Goal: Task Accomplishment & Management: Use online tool/utility

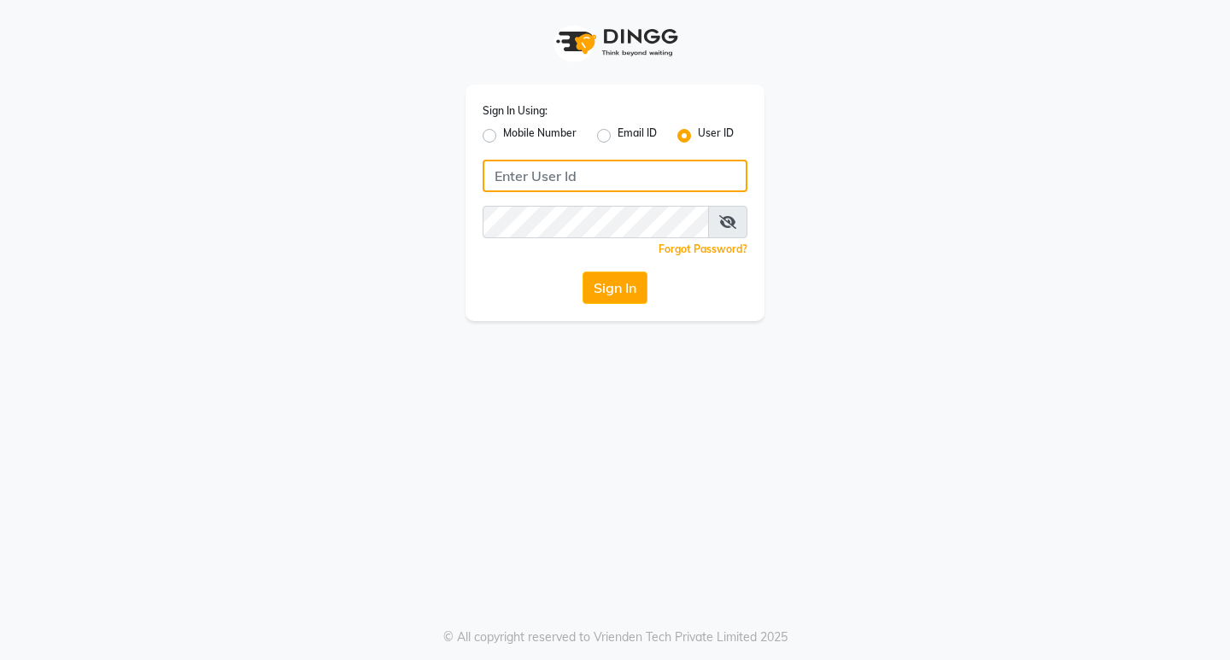
click at [628, 170] on input "Username" at bounding box center [615, 176] width 265 height 32
type input "perfectimage"
click at [625, 241] on div "Forgot Password?" at bounding box center [615, 249] width 265 height 18
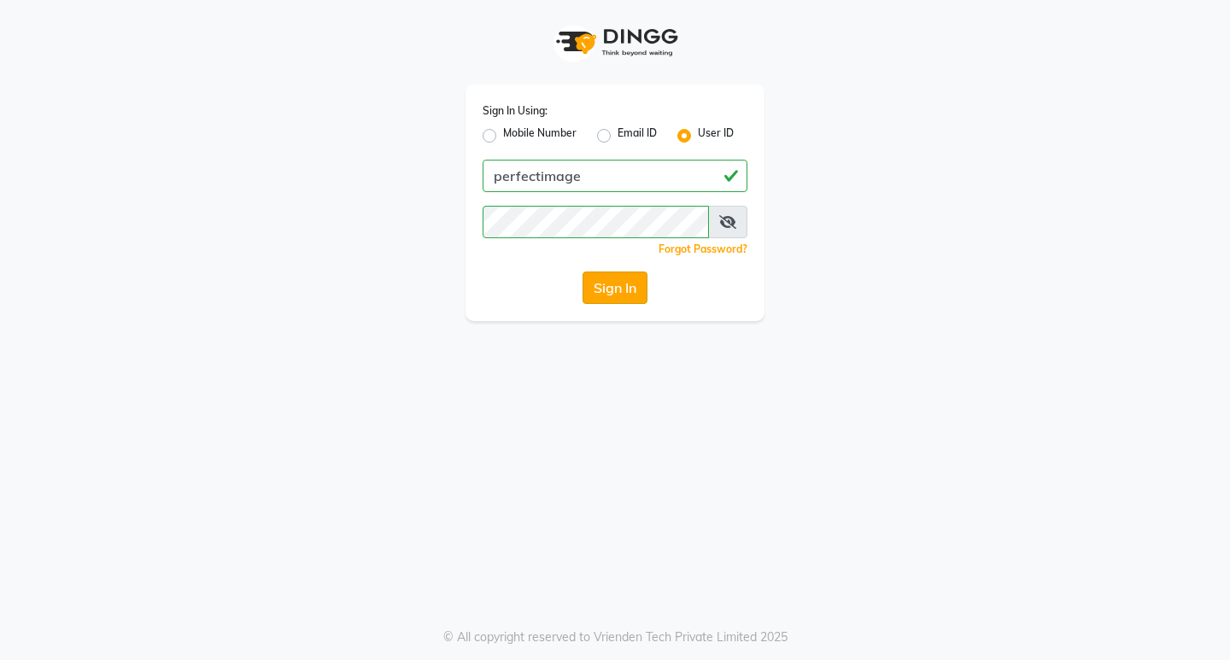
click at [643, 293] on button "Sign In" at bounding box center [614, 288] width 65 height 32
click at [629, 281] on div "Sign In" at bounding box center [615, 288] width 265 height 32
click at [628, 279] on div "Sign In" at bounding box center [615, 288] width 265 height 32
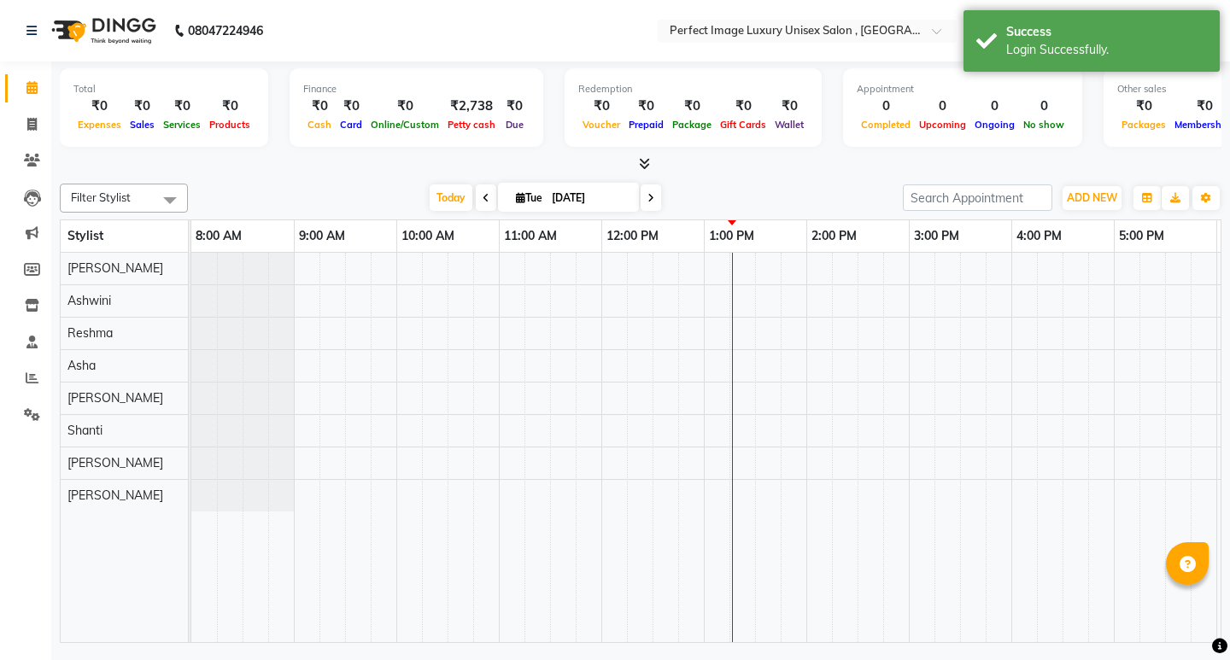
select select "en"
click at [35, 125] on icon at bounding box center [31, 124] width 9 height 13
select select "5078"
select select "service"
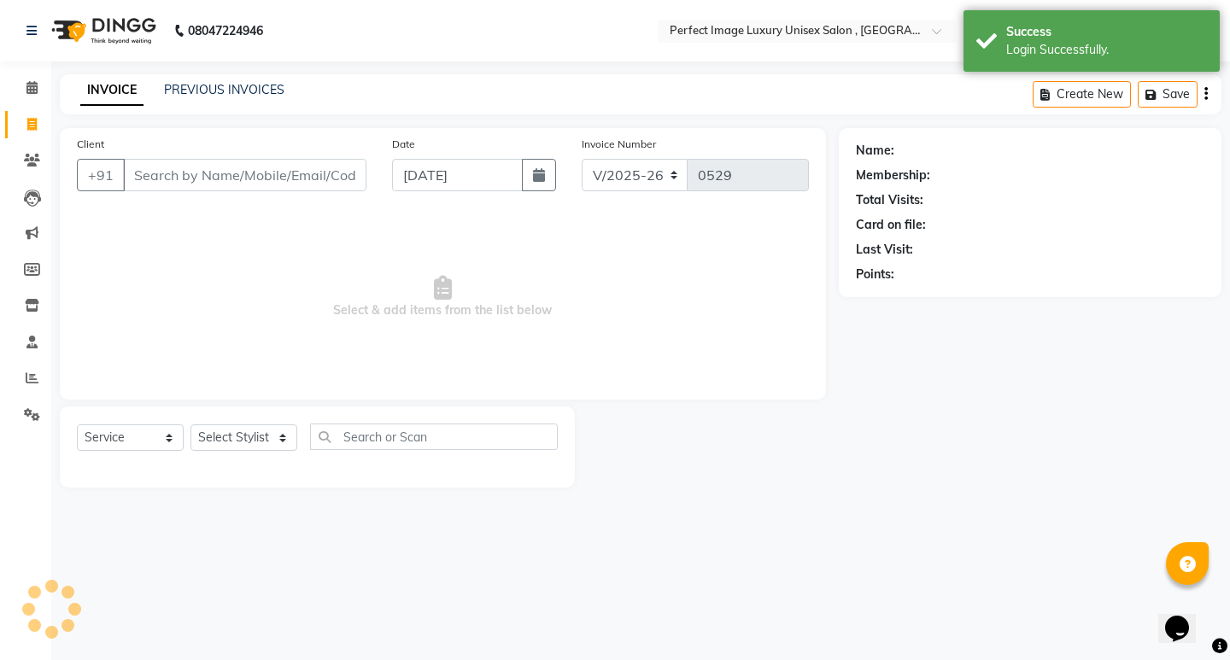
click at [225, 176] on input "Client" at bounding box center [244, 175] width 243 height 32
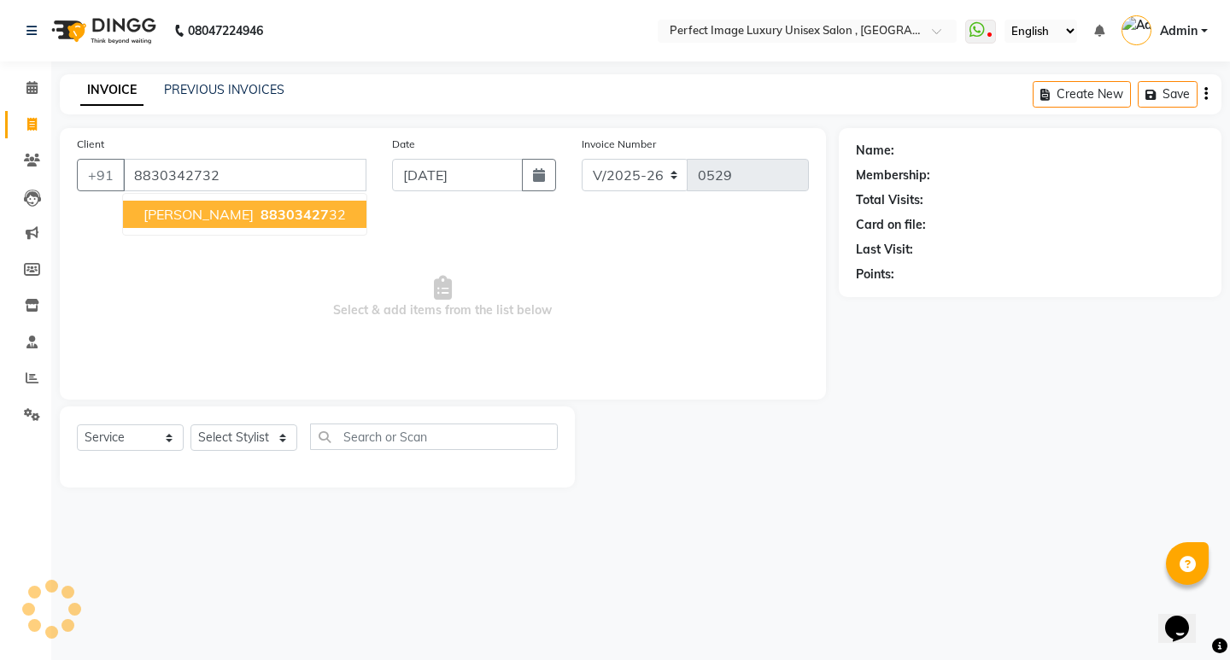
type input "8830342732"
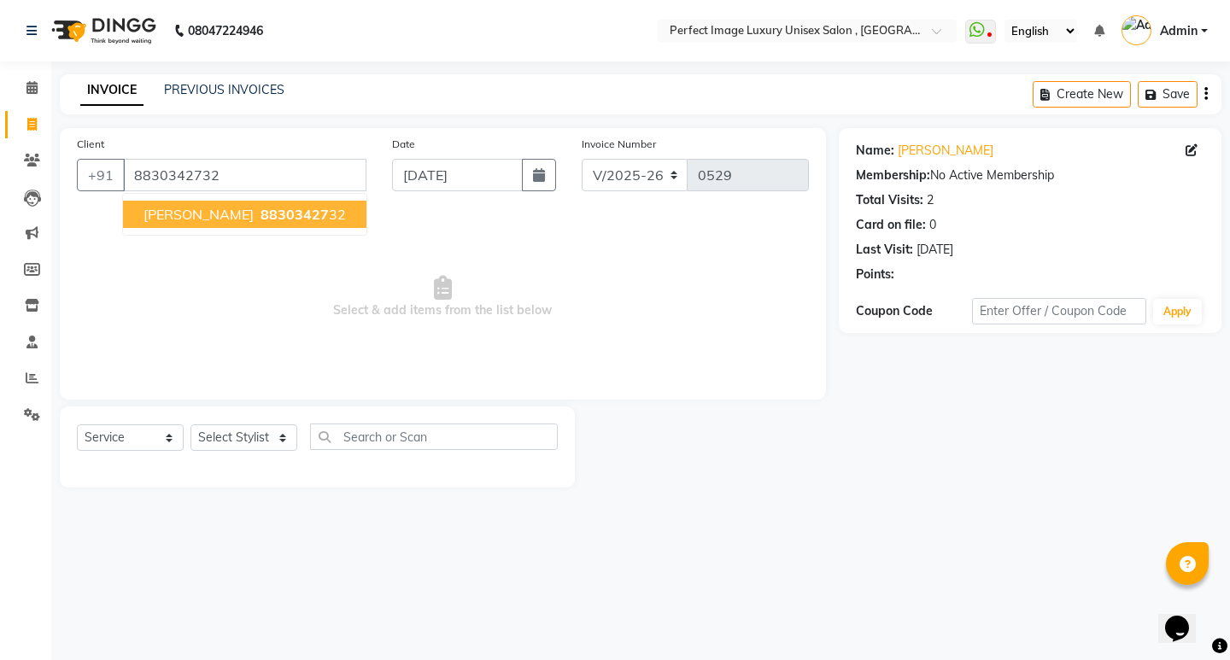
click at [176, 208] on span "[PERSON_NAME]" at bounding box center [198, 214] width 110 height 17
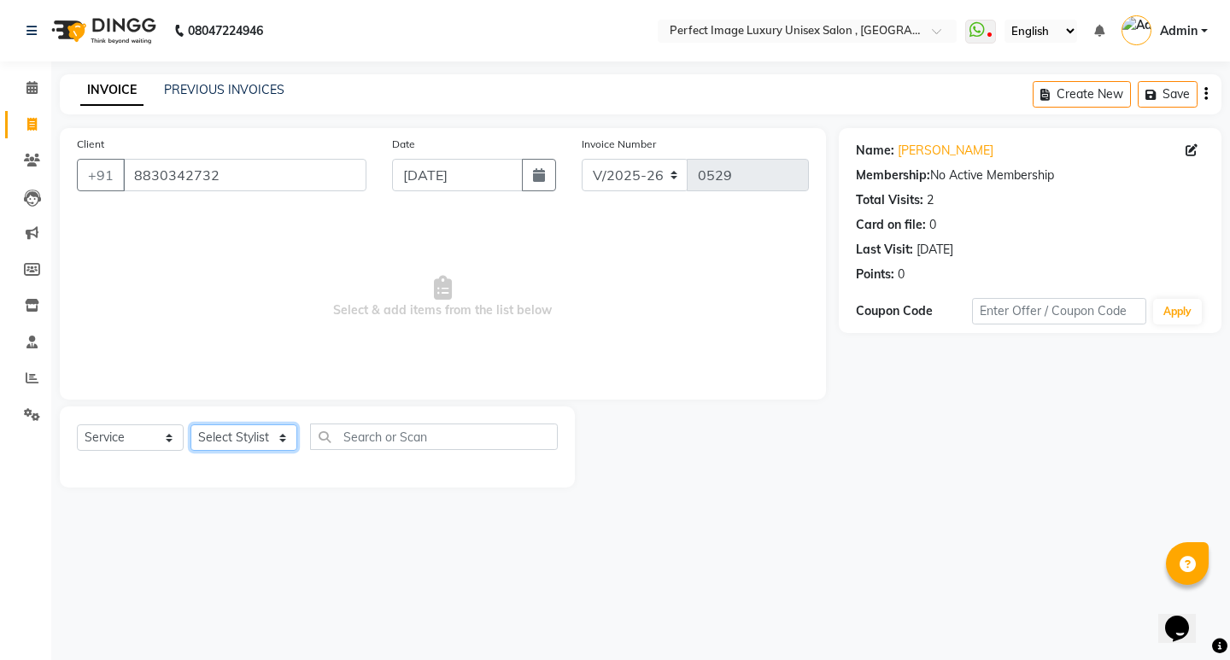
click at [209, 442] on select "Select Stylist [PERSON_NAME] Manager [PERSON_NAME] [PERSON_NAME] Reshma [PERSON…" at bounding box center [243, 437] width 107 height 26
select select "33183"
click at [190, 424] on select "Select Stylist [PERSON_NAME] Manager [PERSON_NAME] [PERSON_NAME] Reshma [PERSON…" at bounding box center [243, 437] width 107 height 26
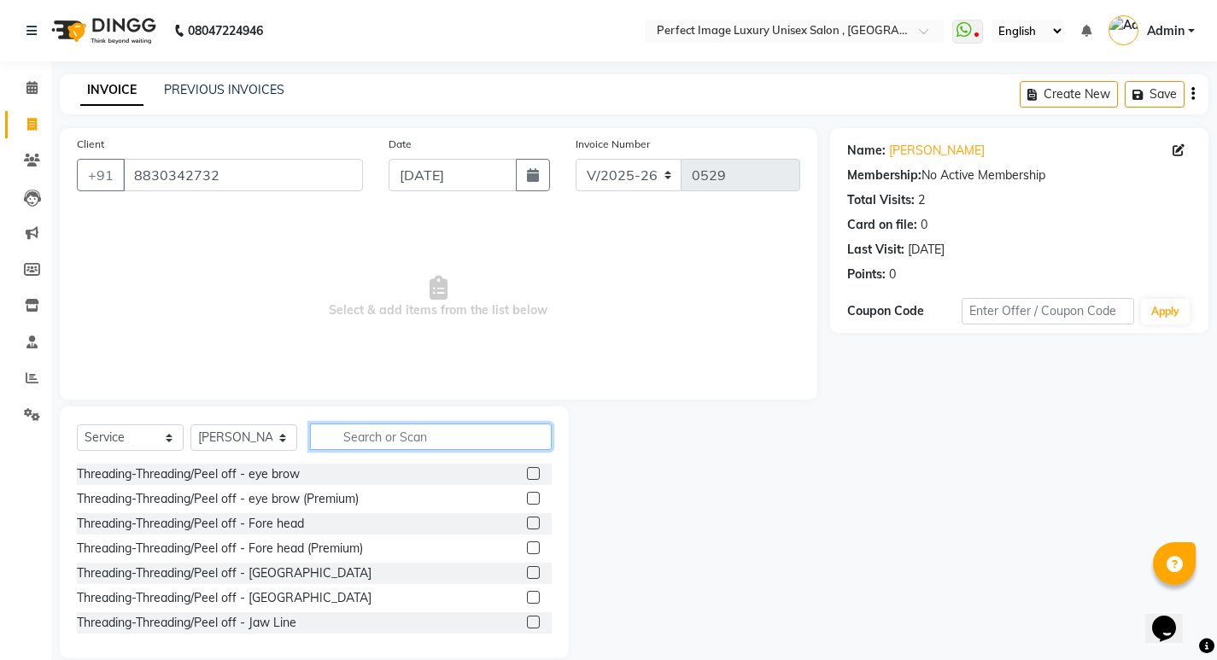
click at [318, 430] on input "text" at bounding box center [431, 437] width 242 height 26
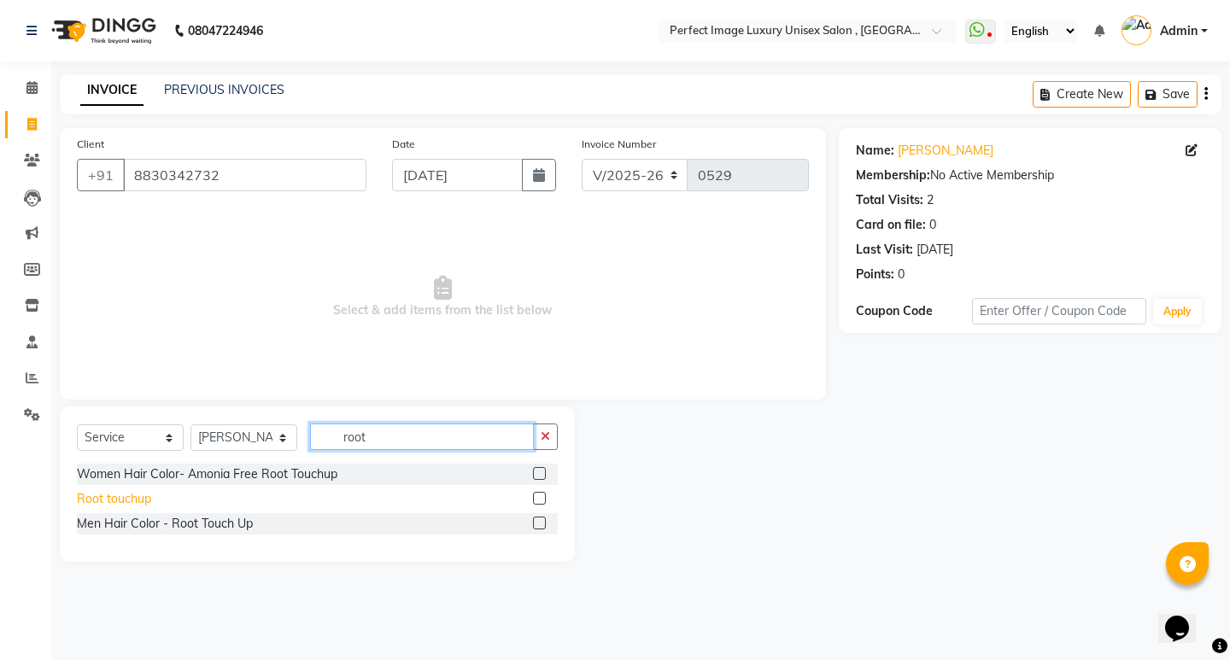
type input "root"
click at [80, 500] on div "Root touchup" at bounding box center [114, 499] width 74 height 18
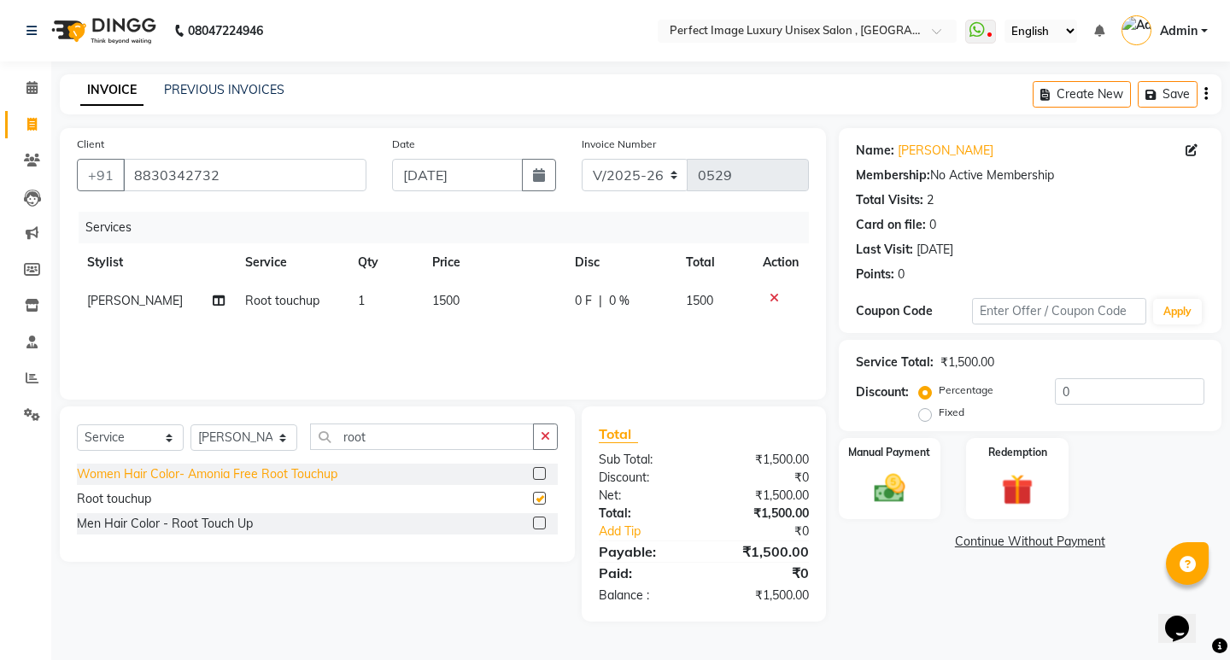
checkbox input "false"
click at [1101, 401] on input "0" at bounding box center [1129, 391] width 149 height 26
click at [550, 436] on button "button" at bounding box center [545, 437] width 25 height 26
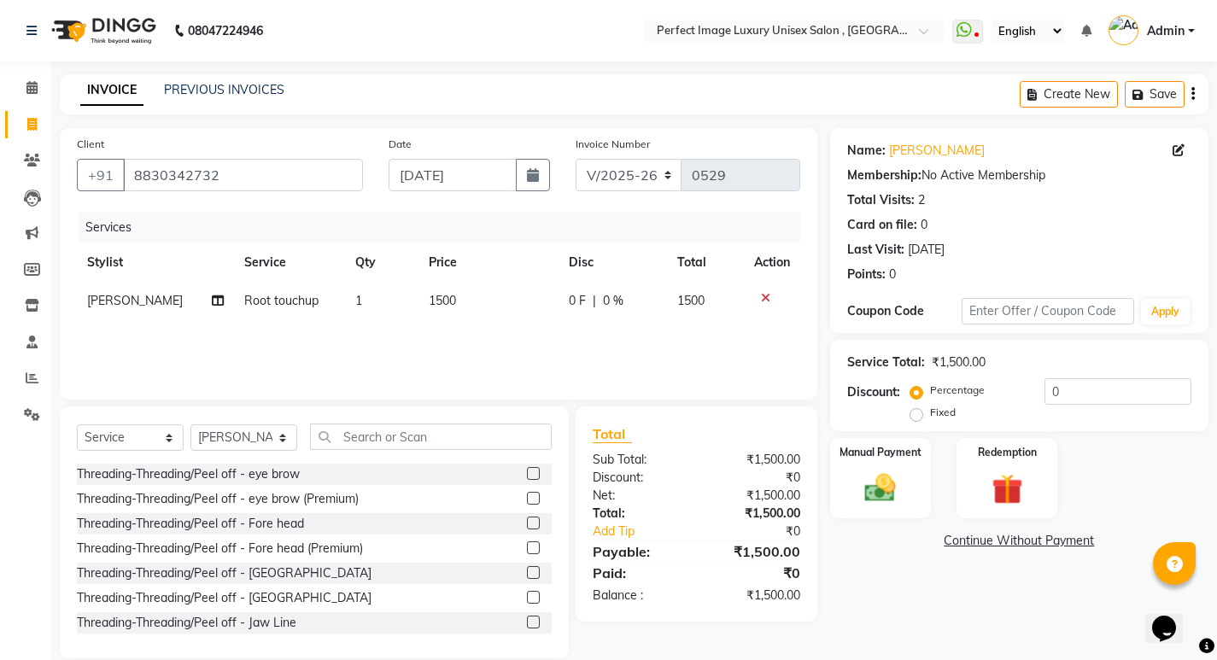
click at [593, 314] on td "0 F | 0 %" at bounding box center [613, 301] width 109 height 38
select select "33183"
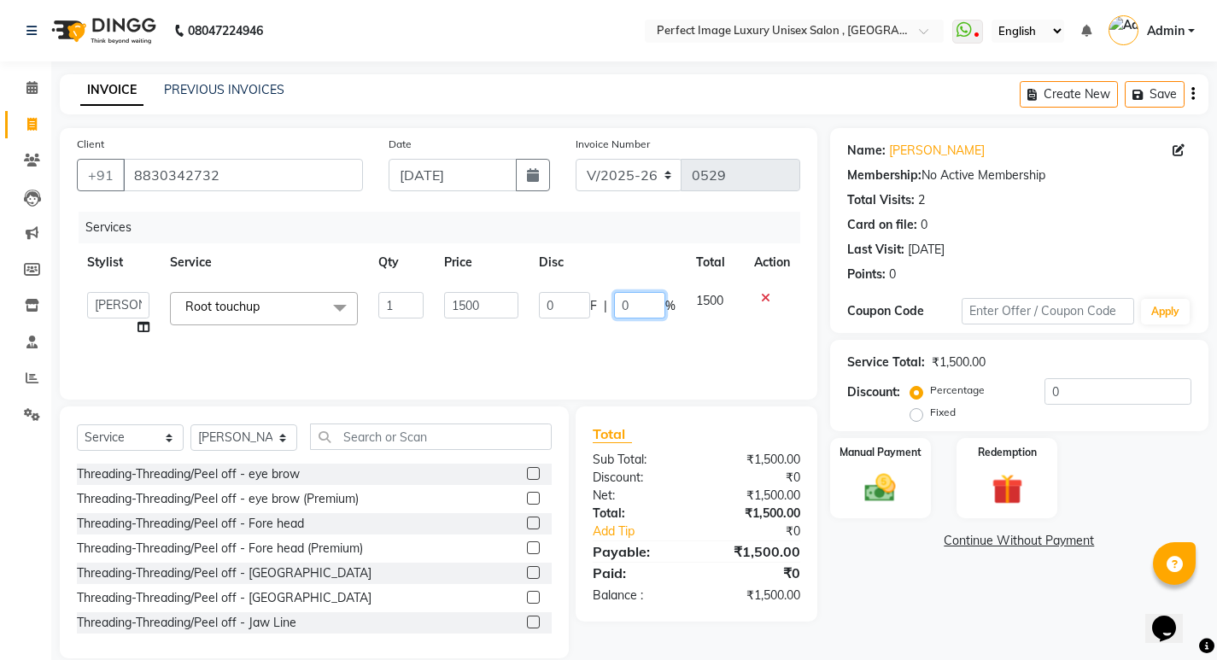
click at [624, 303] on input "0" at bounding box center [639, 305] width 51 height 26
type input "20"
click at [645, 345] on div "Services Stylist Service Qty Price Disc Total Action [PERSON_NAME] Manager [PER…" at bounding box center [438, 297] width 723 height 171
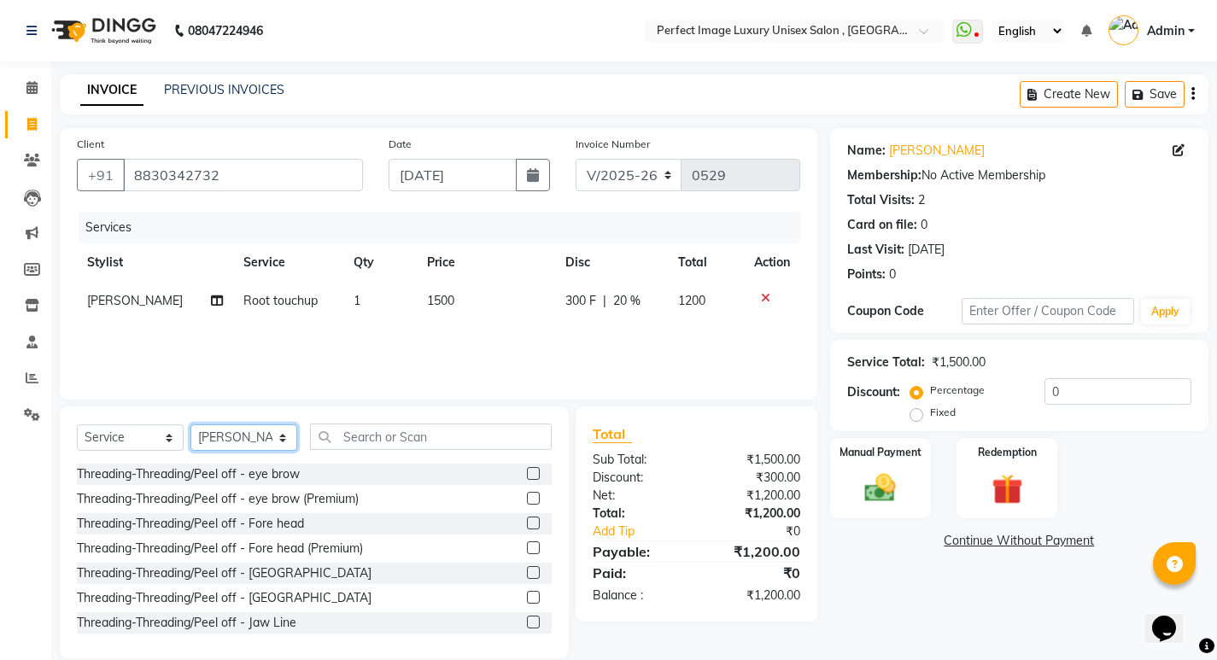
click at [208, 440] on select "Select Stylist [PERSON_NAME] Manager [PERSON_NAME] [PERSON_NAME] Reshma [PERSON…" at bounding box center [243, 437] width 107 height 26
select select "41881"
click at [190, 424] on select "Select Stylist [PERSON_NAME] Manager [PERSON_NAME] [PERSON_NAME] Reshma [PERSON…" at bounding box center [243, 437] width 107 height 26
click at [235, 475] on div "Threading-Threading/Peel off - eye brow" at bounding box center [188, 474] width 223 height 18
checkbox input "false"
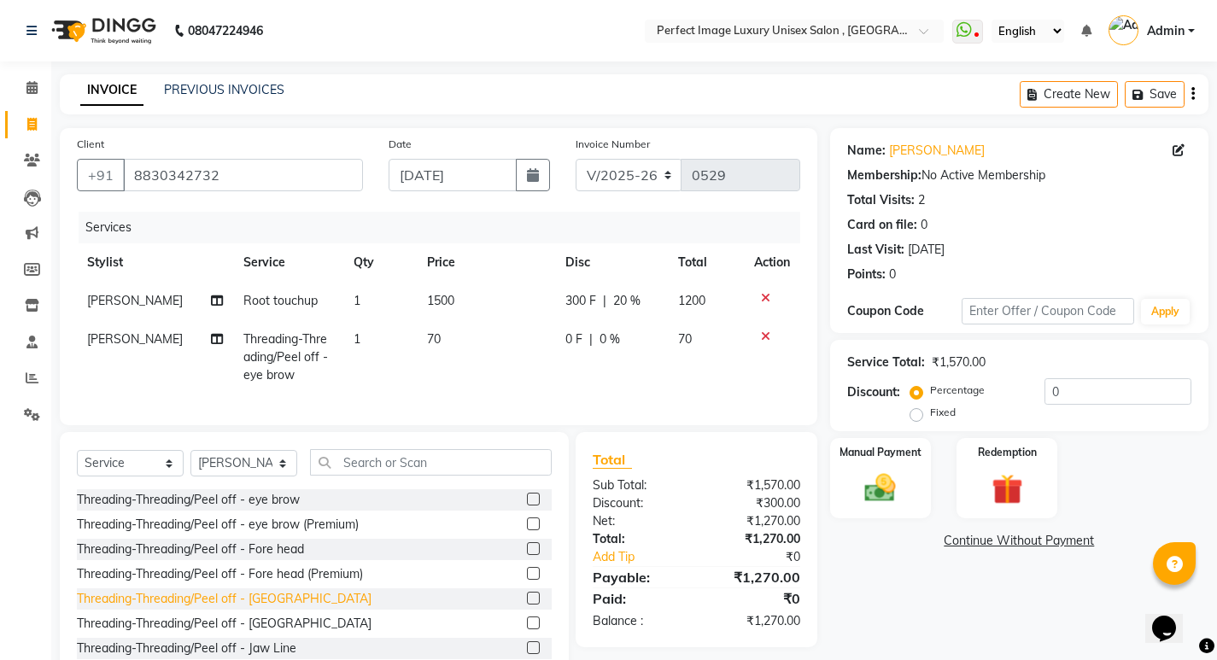
click at [236, 608] on div "Threading-Threading/Peel off - [GEOGRAPHIC_DATA]" at bounding box center [224, 599] width 295 height 18
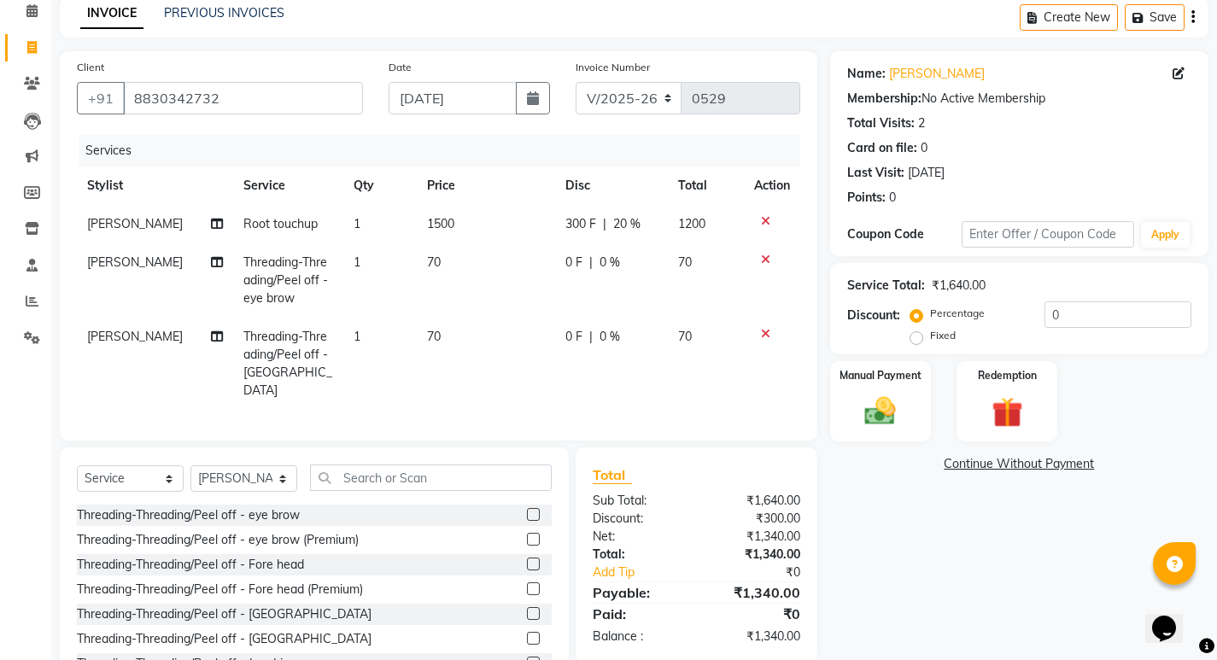
scroll to position [137, 0]
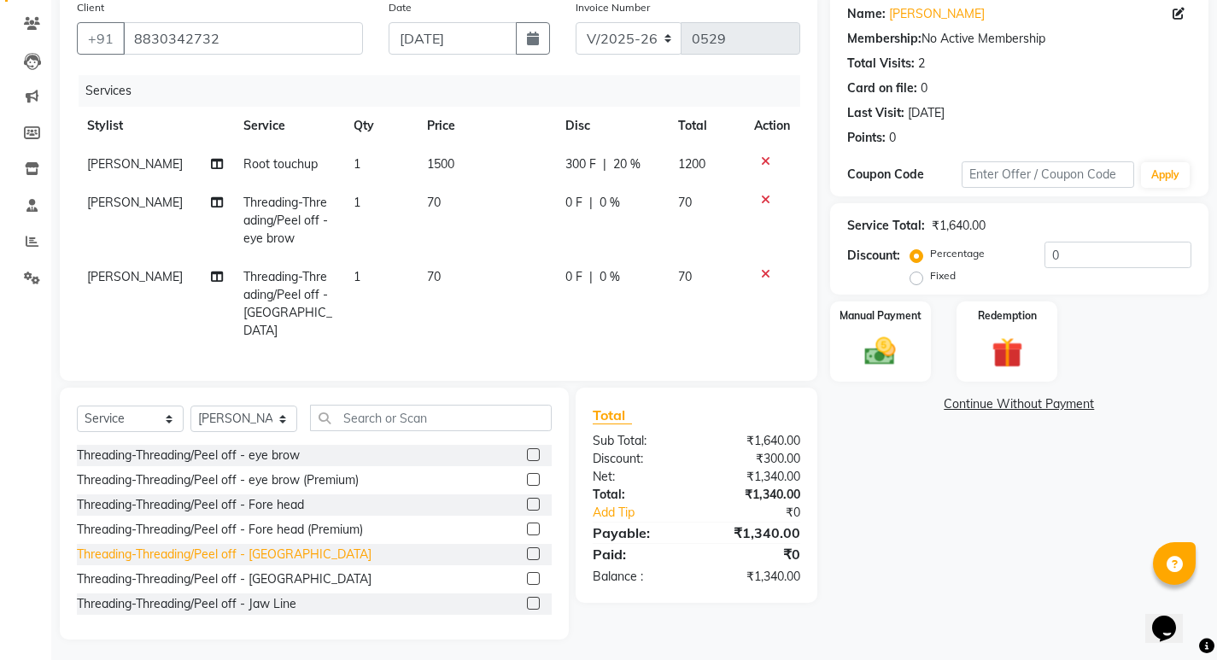
click at [255, 552] on div "Threading-Threading/Peel off - [GEOGRAPHIC_DATA]" at bounding box center [224, 555] width 295 height 18
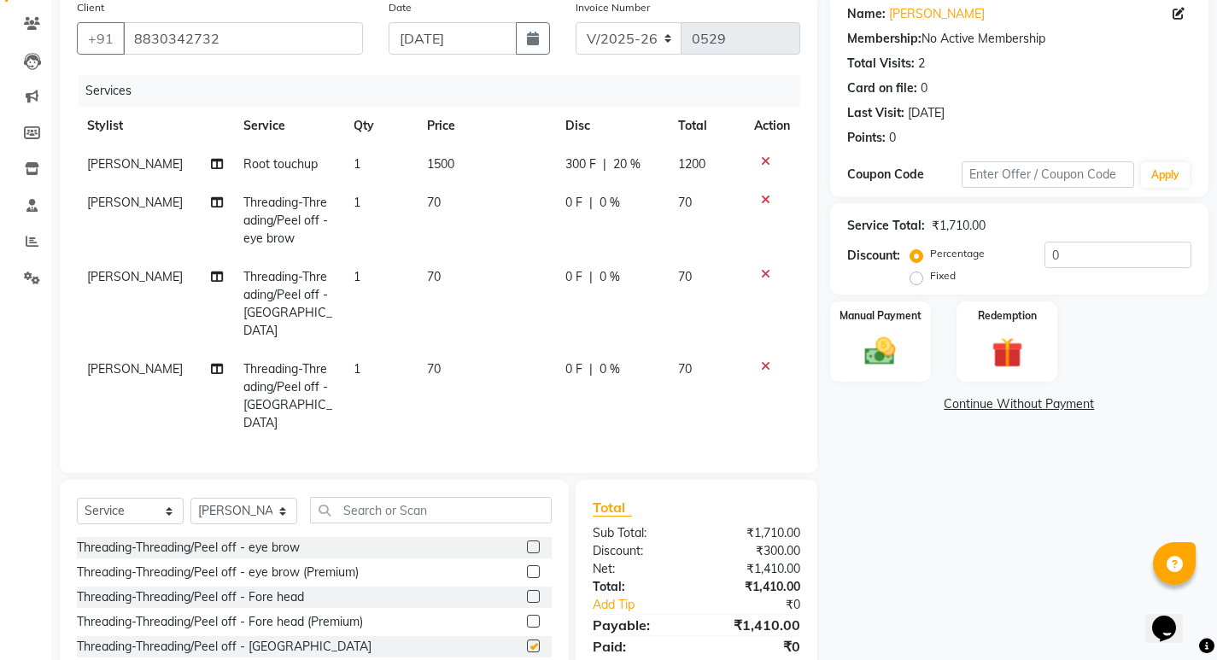
checkbox input "false"
click at [430, 360] on td "70" at bounding box center [486, 396] width 138 height 92
select select "41881"
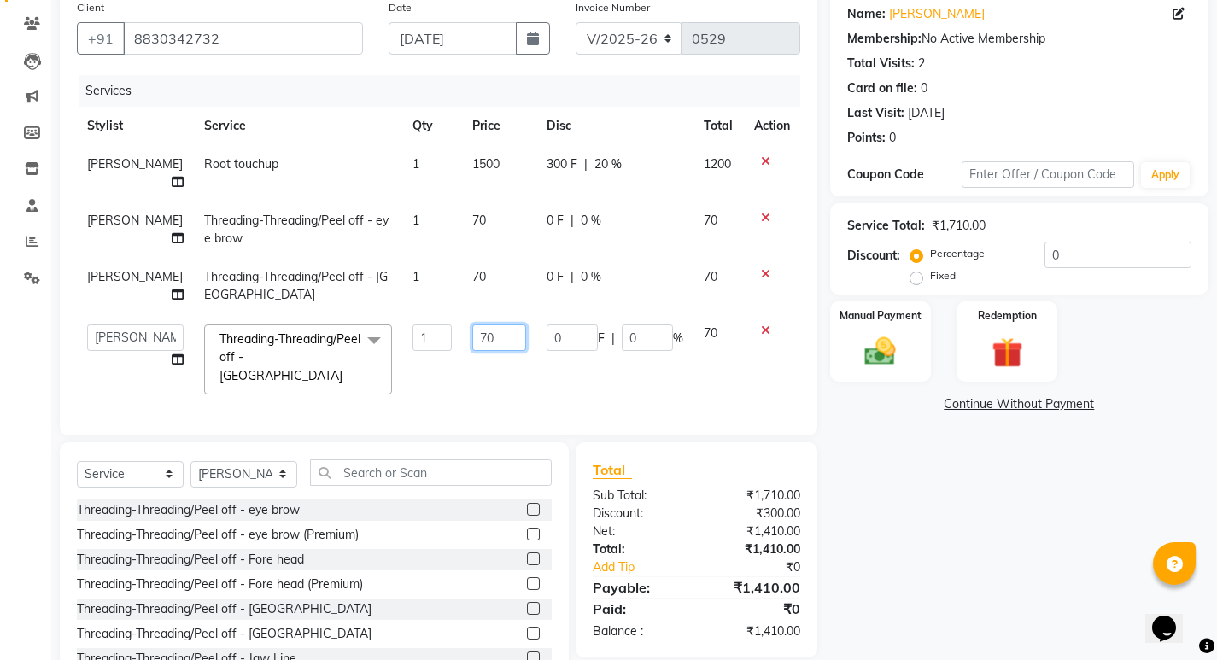
click at [472, 325] on input "70" at bounding box center [499, 338] width 54 height 26
type input "50"
click at [462, 268] on td "70" at bounding box center [499, 286] width 74 height 56
select select "41881"
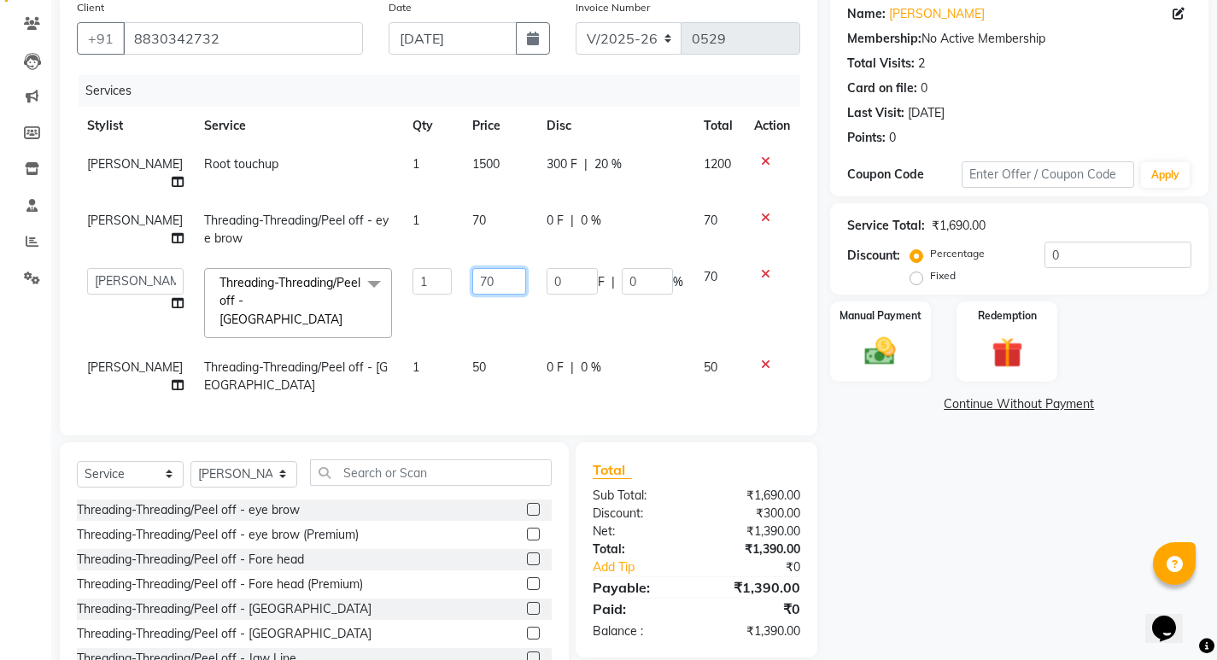
click at [472, 268] on input "70" at bounding box center [499, 281] width 54 height 26
type input "50"
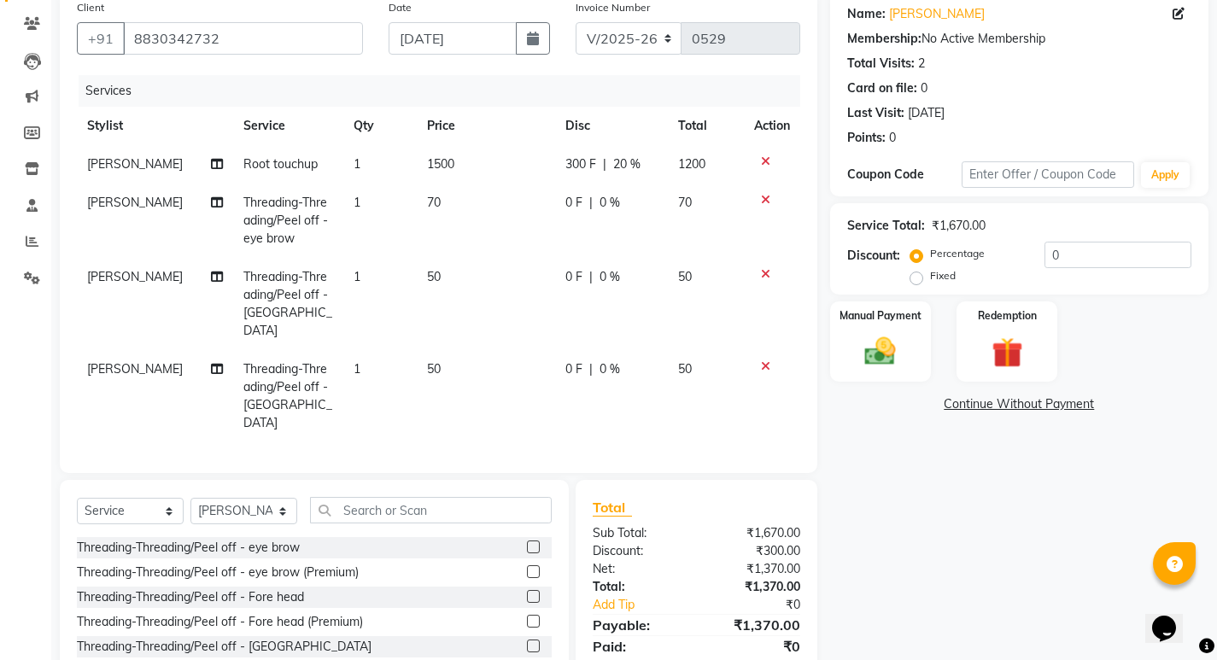
click at [565, 362] on td "0 F | 0 %" at bounding box center [611, 396] width 113 height 92
select select "41881"
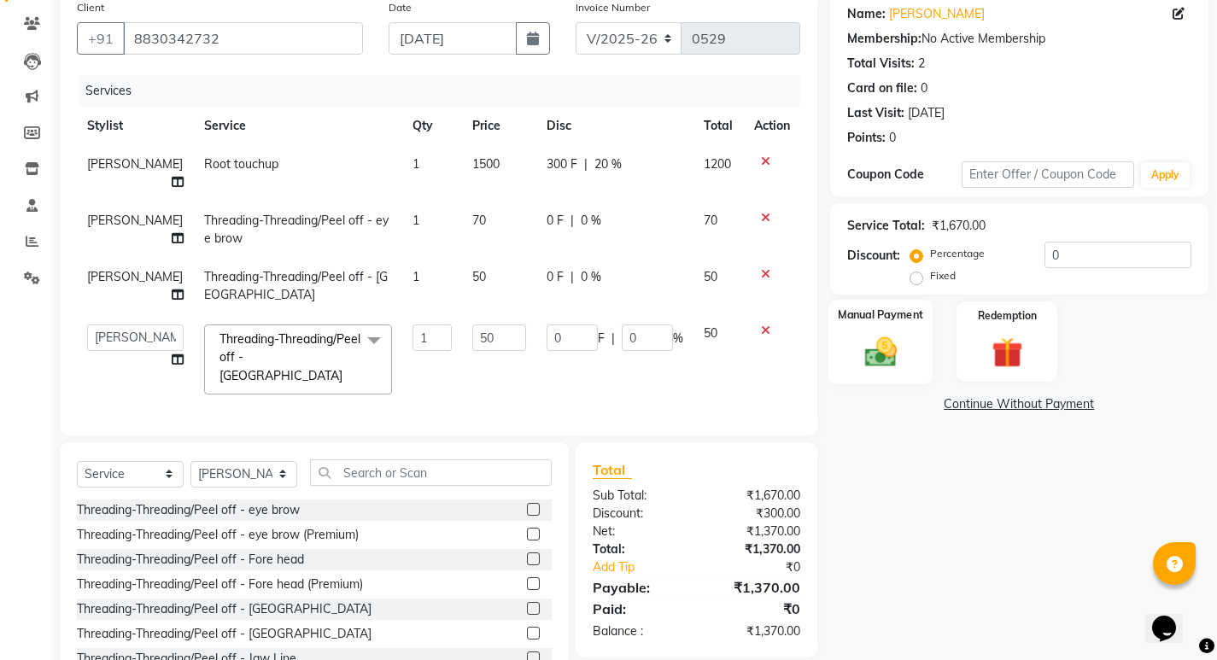
click at [904, 351] on img at bounding box center [880, 351] width 52 height 37
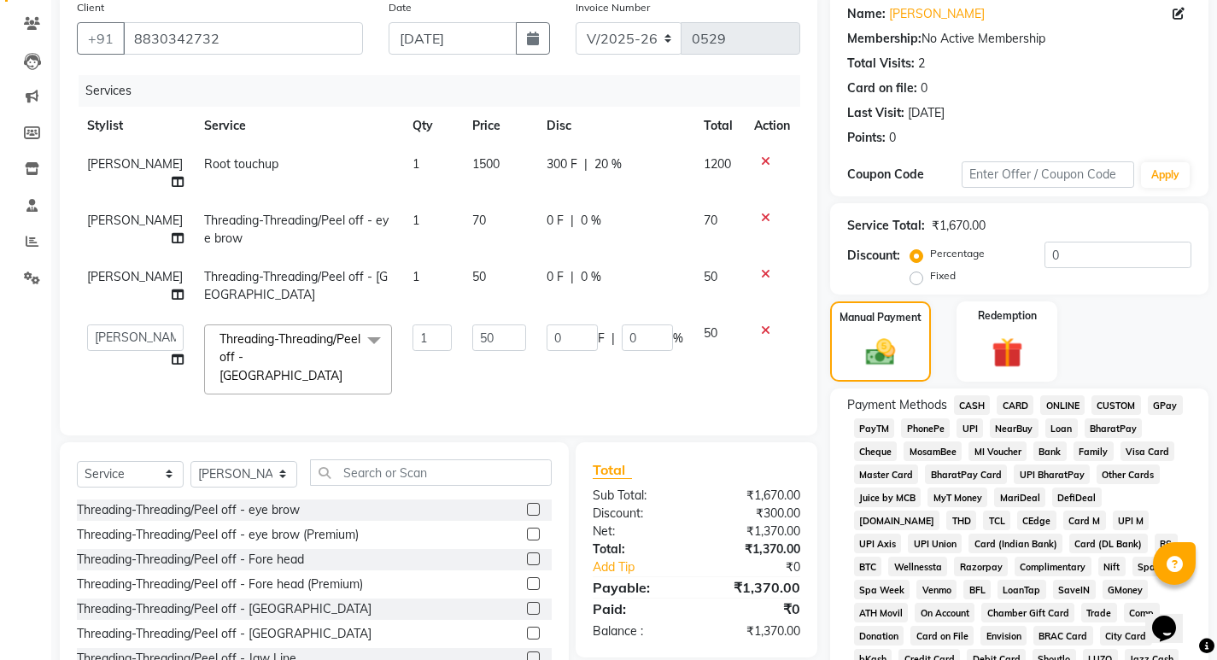
click at [972, 410] on span "CASH" at bounding box center [972, 405] width 37 height 20
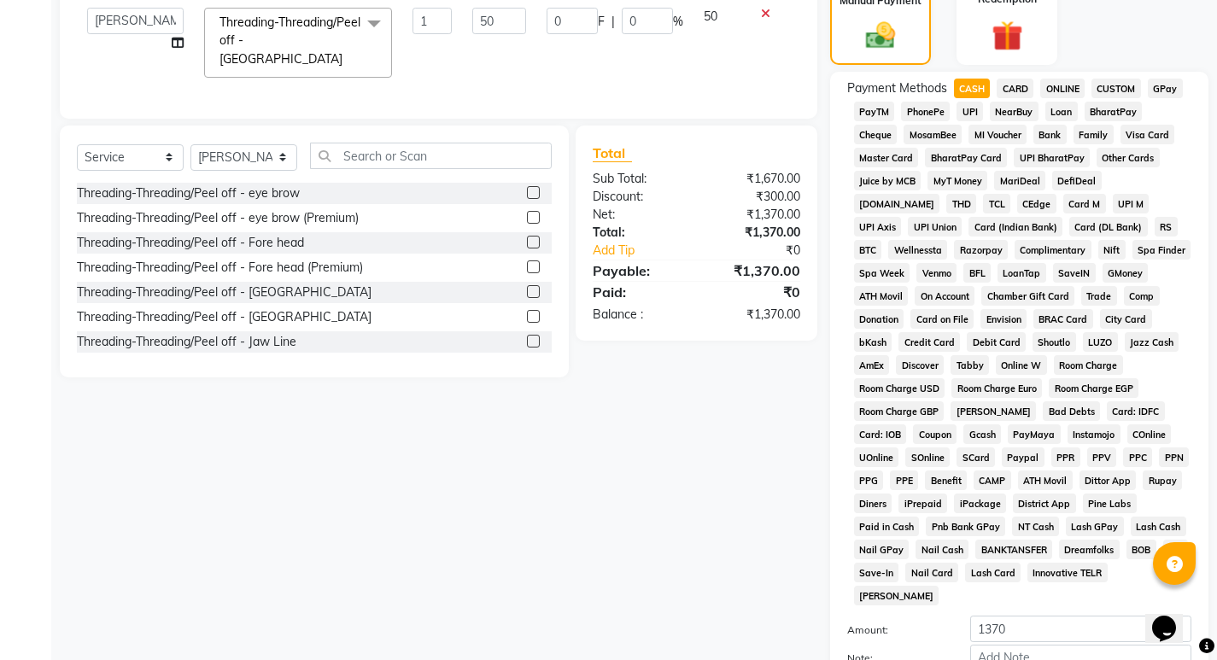
scroll to position [602, 0]
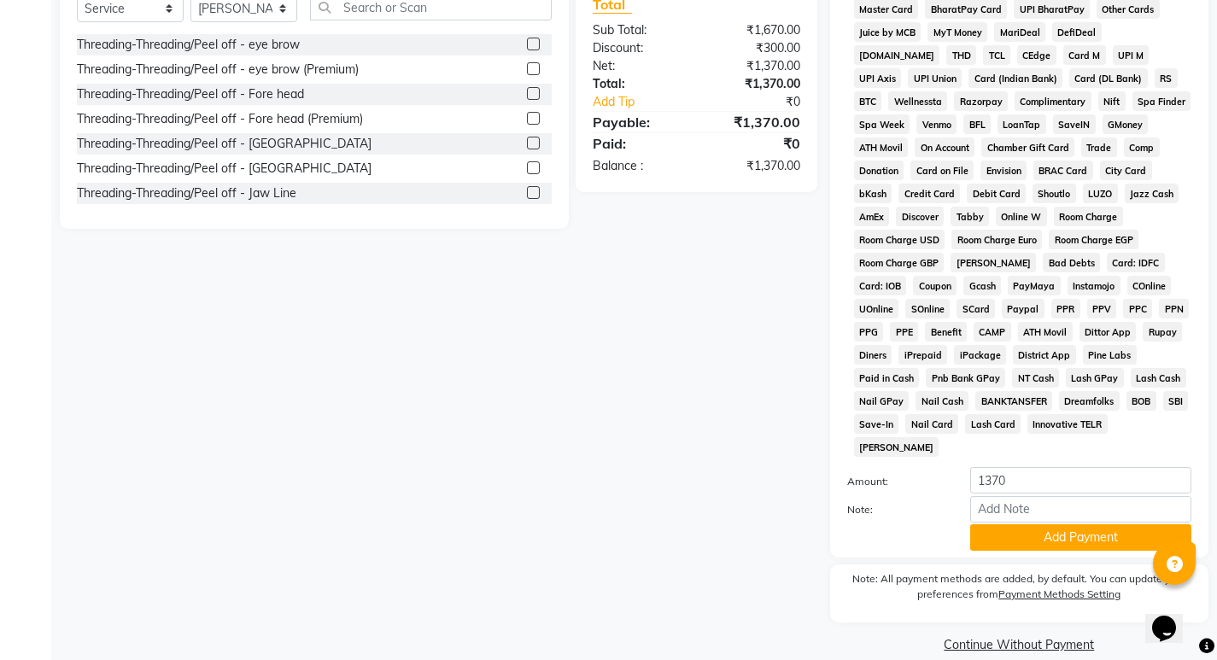
click at [1023, 524] on button "Add Payment" at bounding box center [1080, 537] width 221 height 26
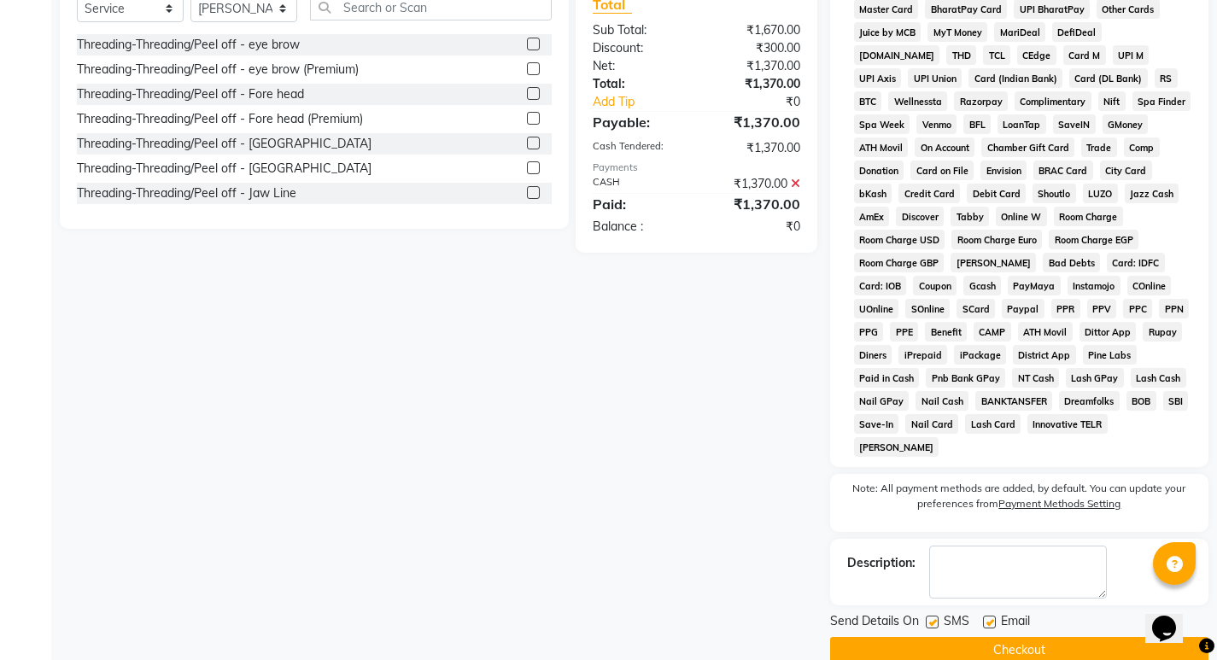
click at [973, 637] on button "Checkout" at bounding box center [1019, 650] width 378 height 26
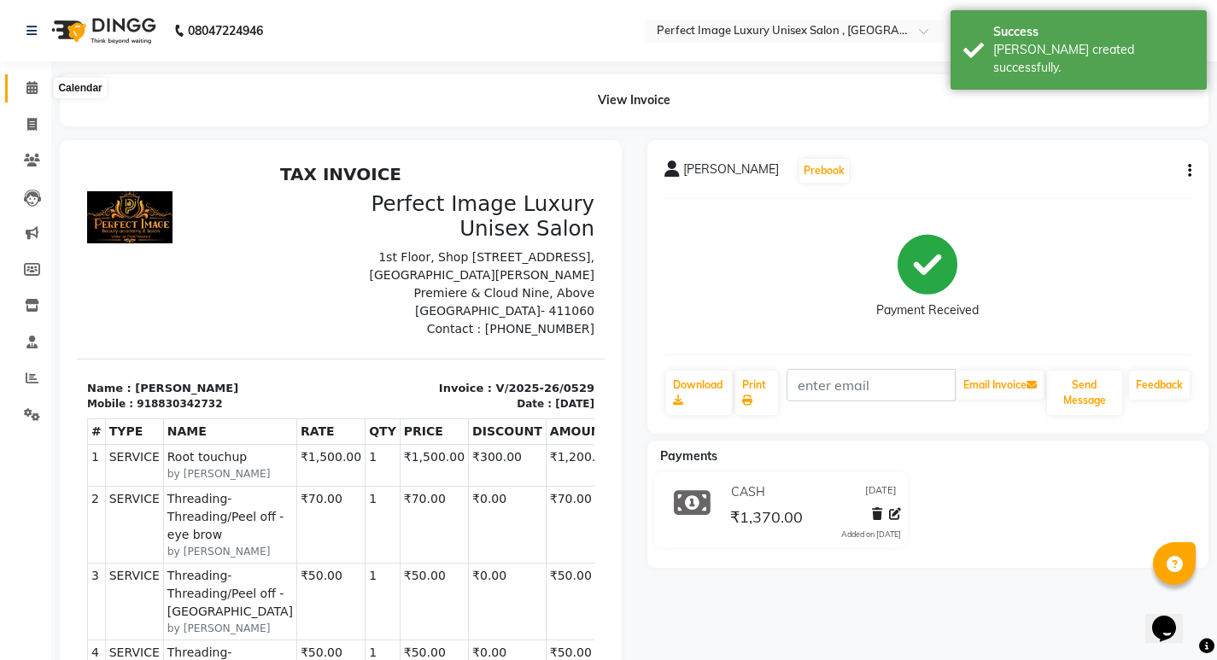
click at [24, 80] on span at bounding box center [32, 89] width 30 height 20
